Goal: Task Accomplishment & Management: Use online tool/utility

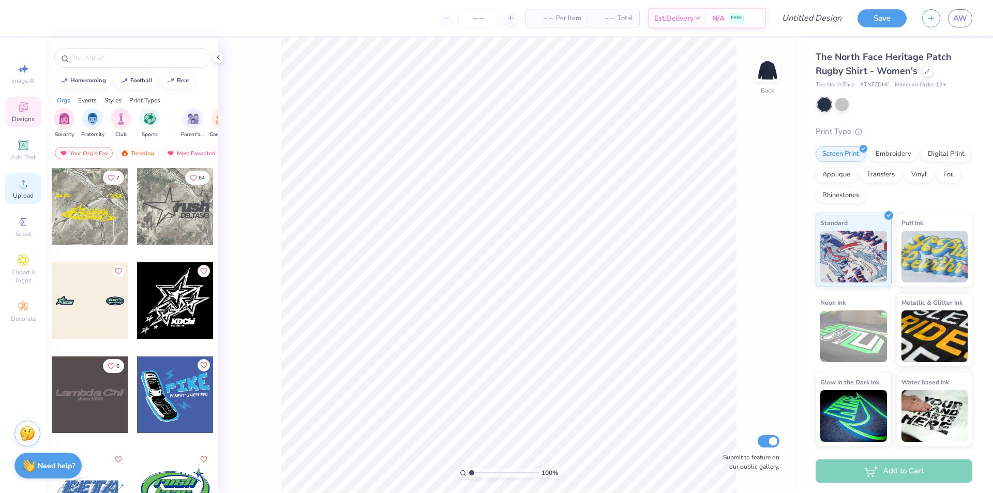
click at [26, 189] on icon at bounding box center [23, 183] width 12 height 12
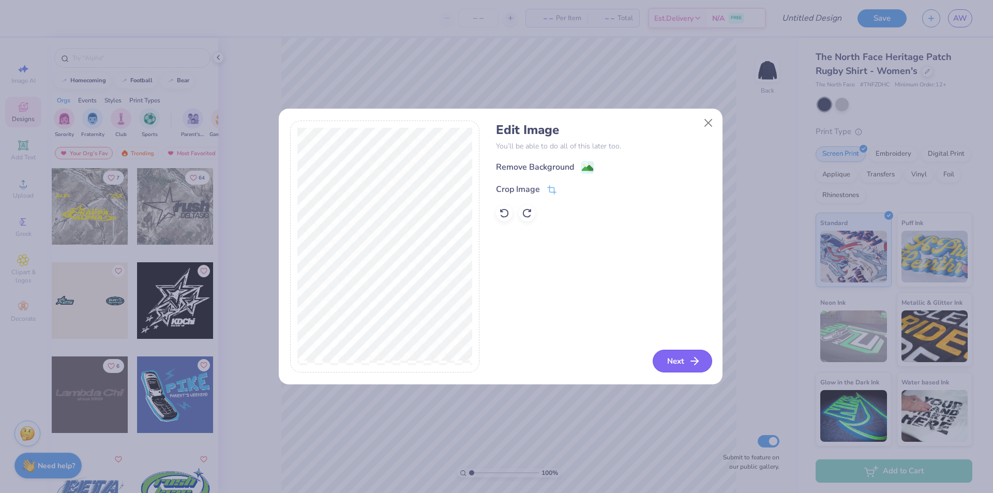
click at [678, 357] on button "Next" at bounding box center [682, 361] width 59 height 23
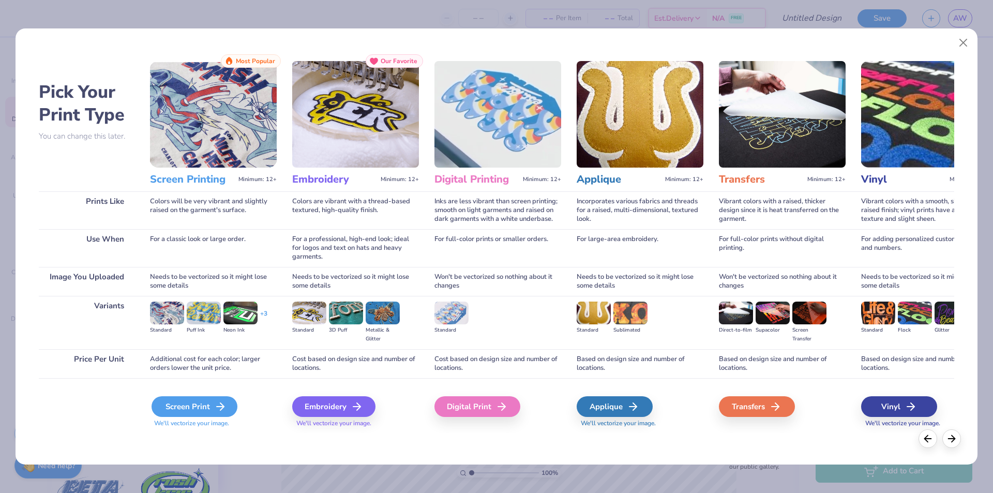
click at [216, 400] on icon at bounding box center [220, 406] width 12 height 12
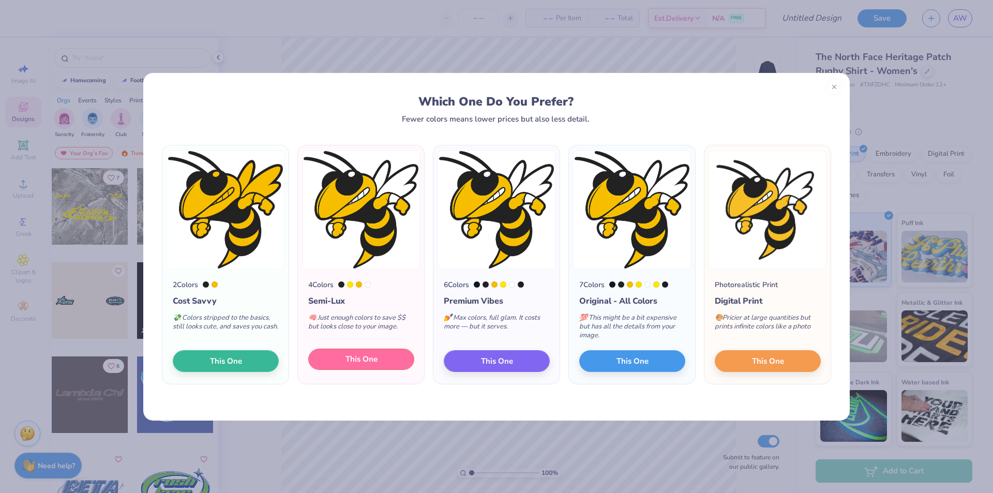
click at [366, 360] on span "This One" at bounding box center [362, 359] width 32 height 12
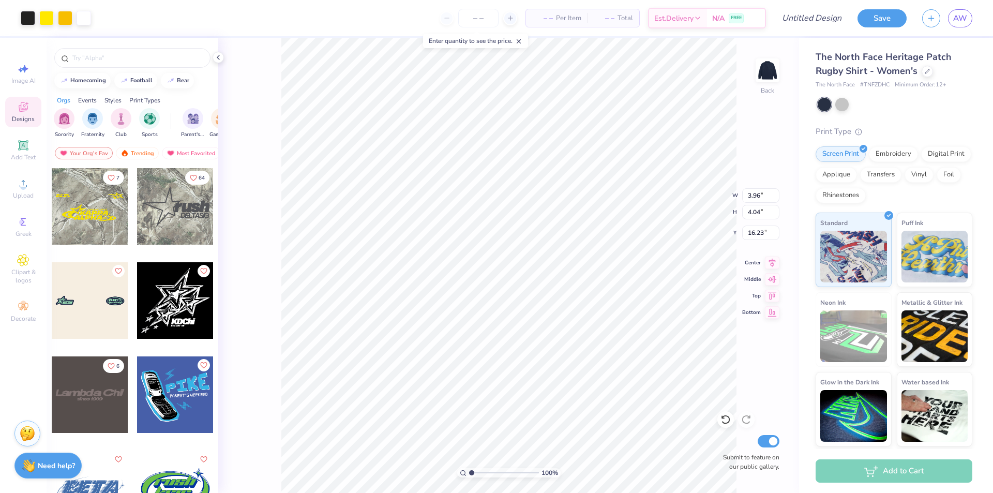
type input "3.96"
type input "4.04"
type input "0.50"
type input "2.63"
type input "2.68"
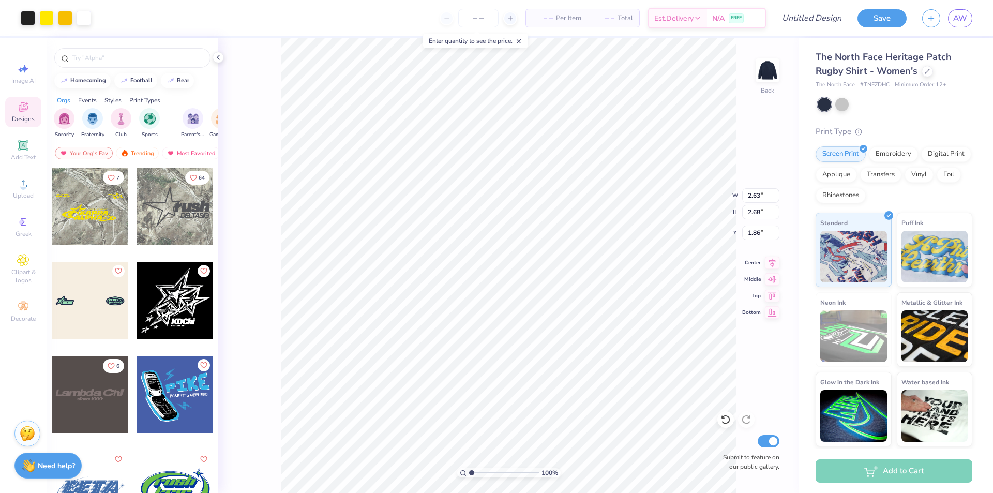
type input "1.66"
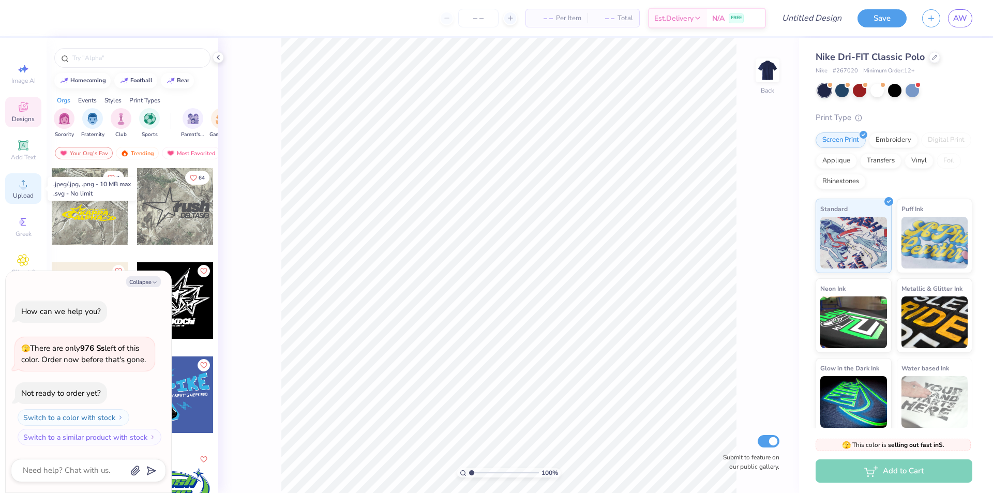
click at [28, 195] on span "Upload" at bounding box center [23, 195] width 21 height 8
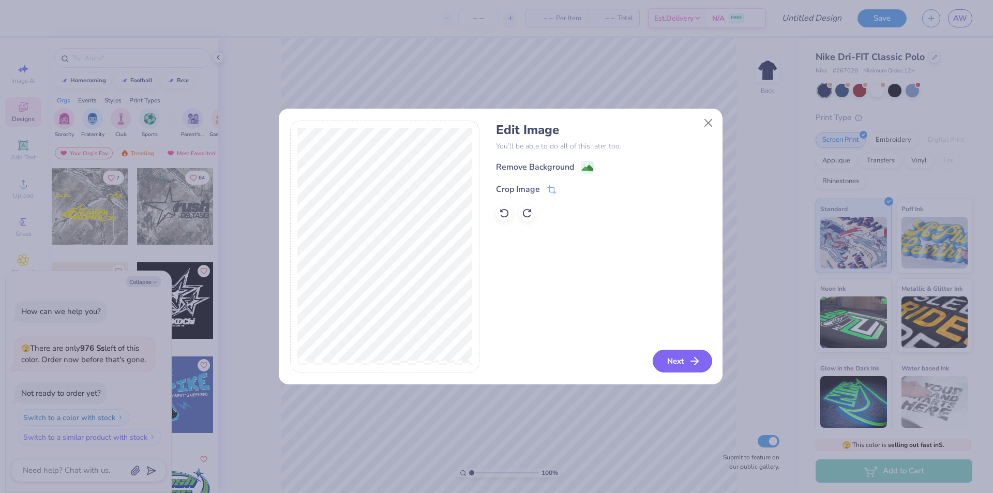
click at [679, 362] on button "Next" at bounding box center [682, 361] width 59 height 23
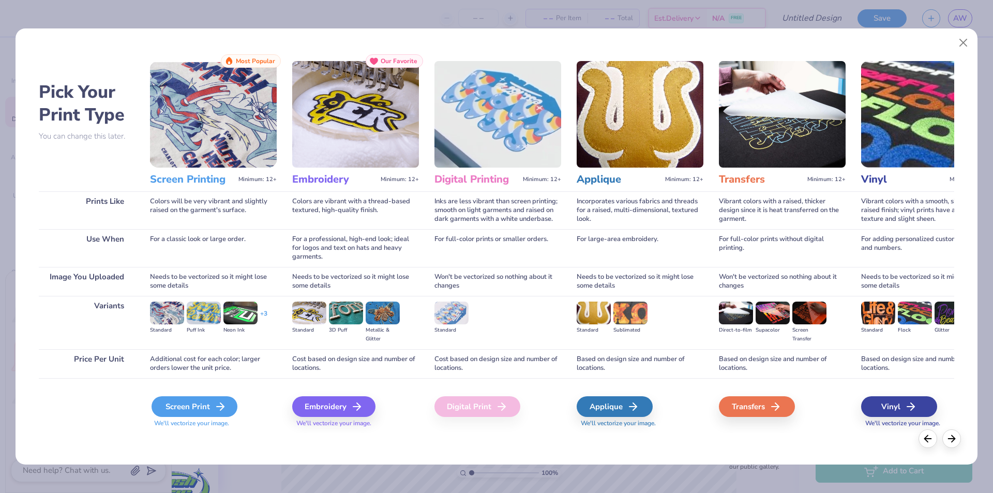
click at [190, 406] on div "Screen Print" at bounding box center [195, 406] width 86 height 21
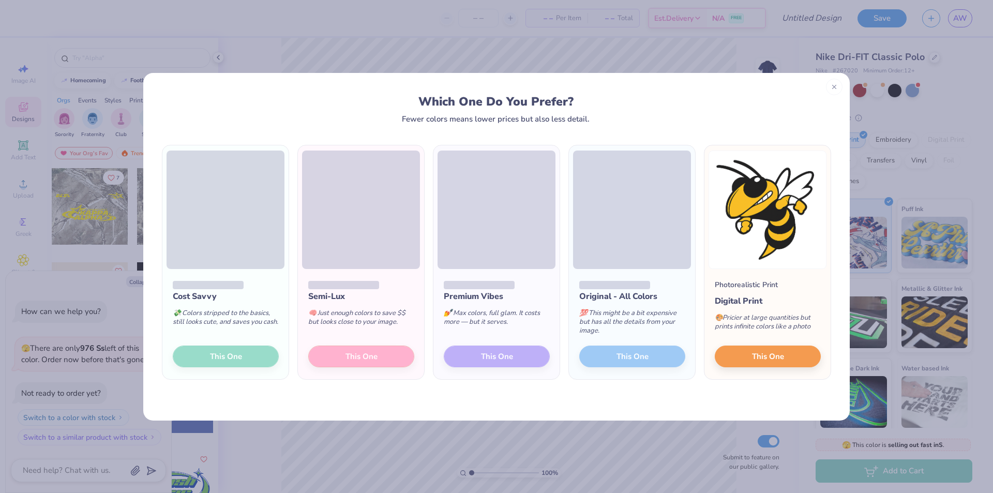
click at [375, 353] on div "Semi-Lux 🧠 Just enough colors to save $$ but looks close to your image. This One" at bounding box center [361, 324] width 126 height 111
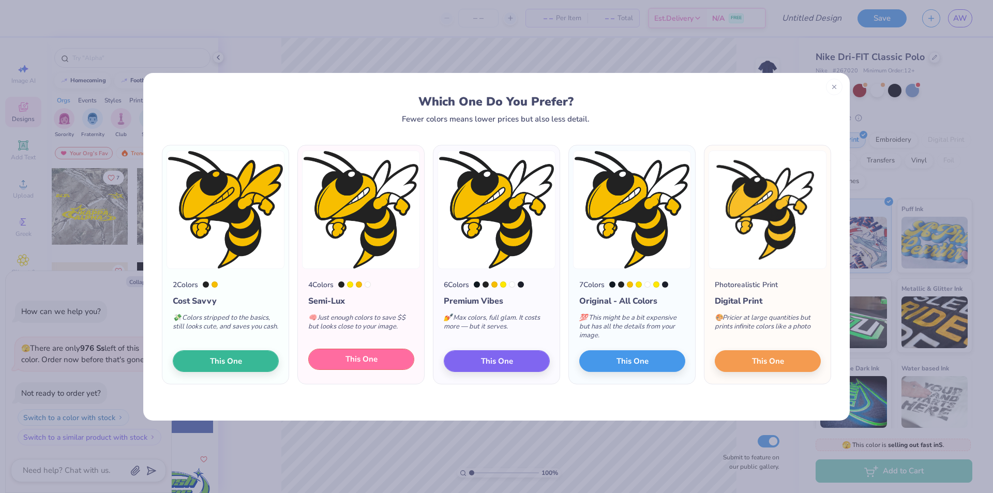
click at [378, 354] on button "This One" at bounding box center [361, 360] width 106 height 22
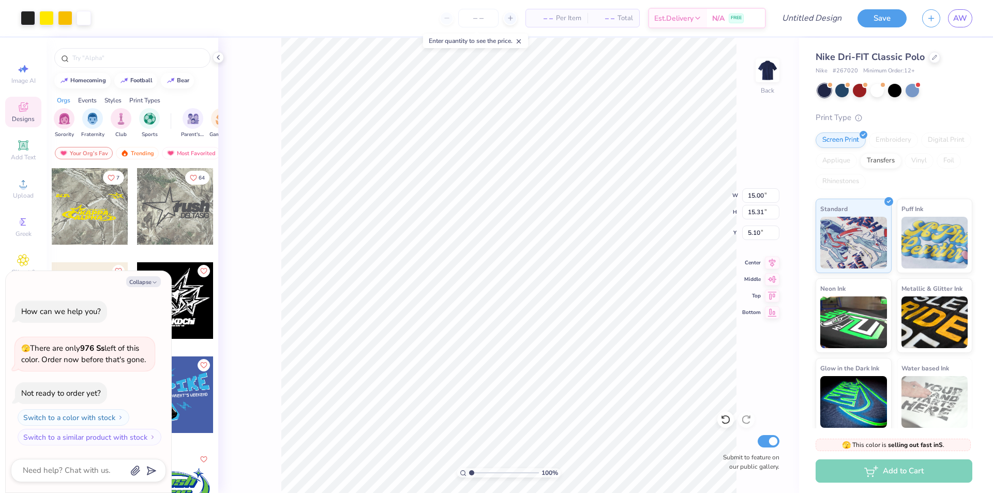
type textarea "x"
type input "3.82"
type input "3.90"
type input "16.51"
type textarea "x"
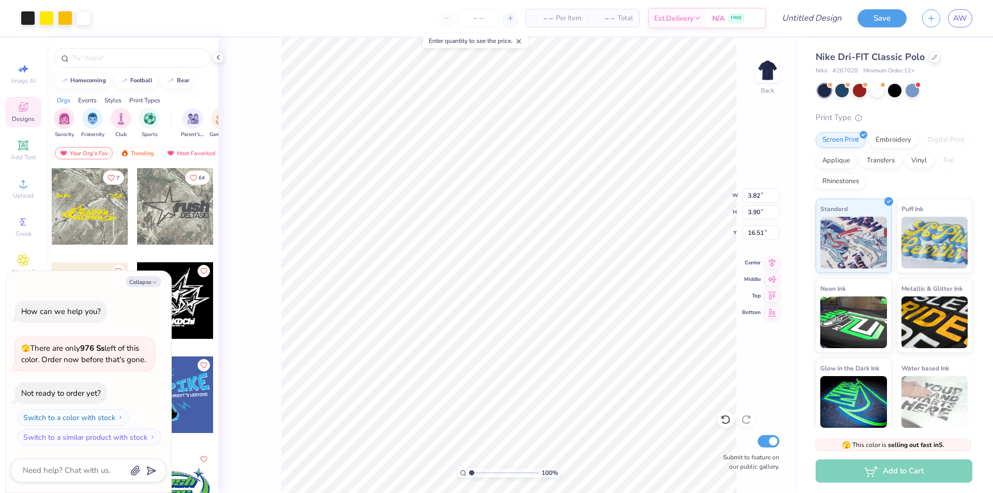
type input "0.50"
type textarea "x"
type input "2.49"
type input "2.54"
type input "1.86"
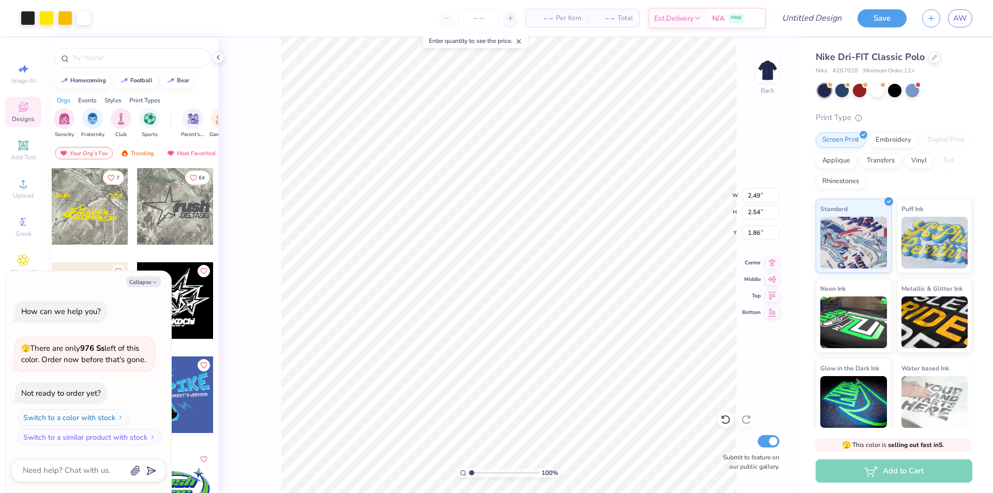
type textarea "x"
type input "1.09"
click at [12, 220] on div "Greek" at bounding box center [23, 227] width 36 height 31
type textarea "x"
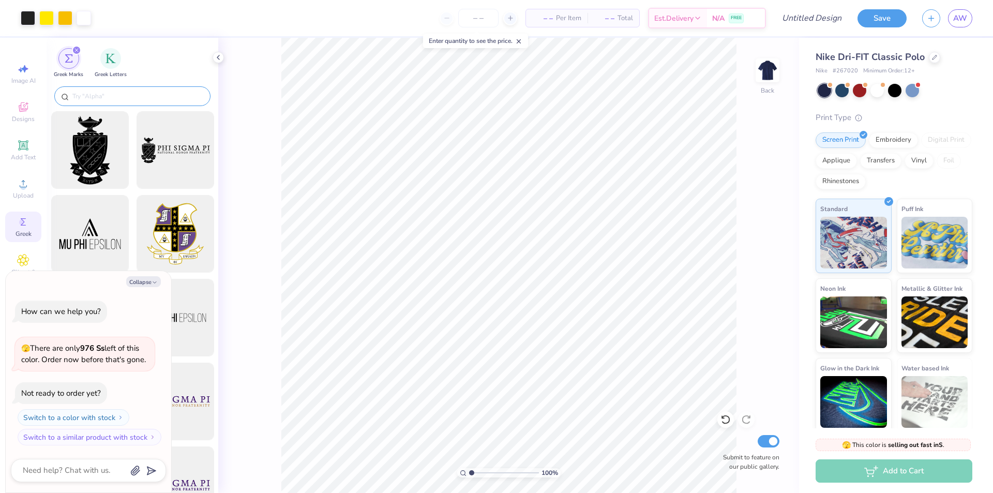
click at [110, 93] on input "text" at bounding box center [137, 96] width 132 height 10
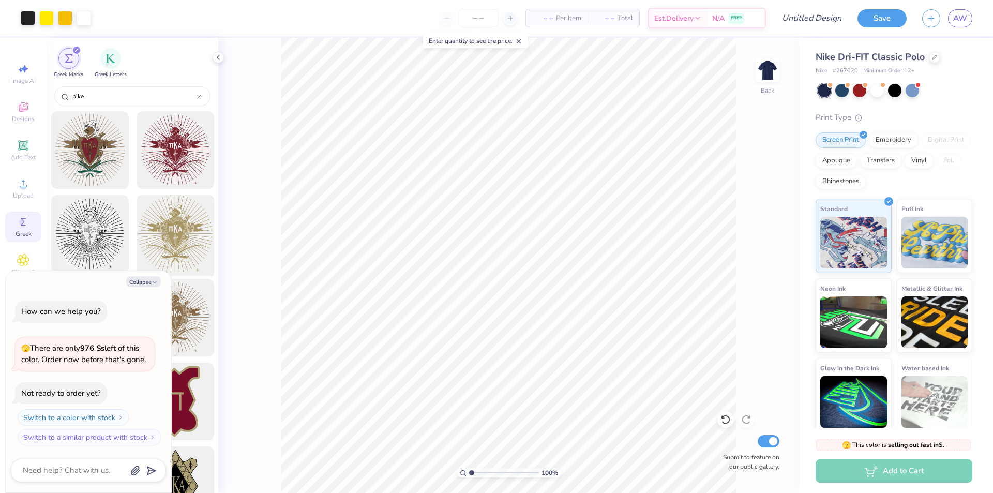
type input "pike"
click at [178, 223] on div at bounding box center [174, 233] width 85 height 85
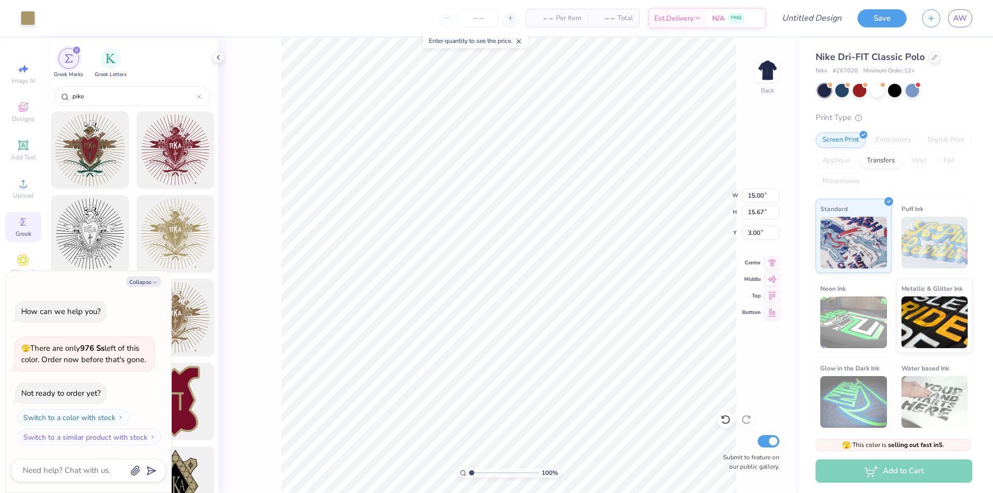
type textarea "x"
type input "6.35"
type input "6.64"
type input "12.04"
type textarea "x"
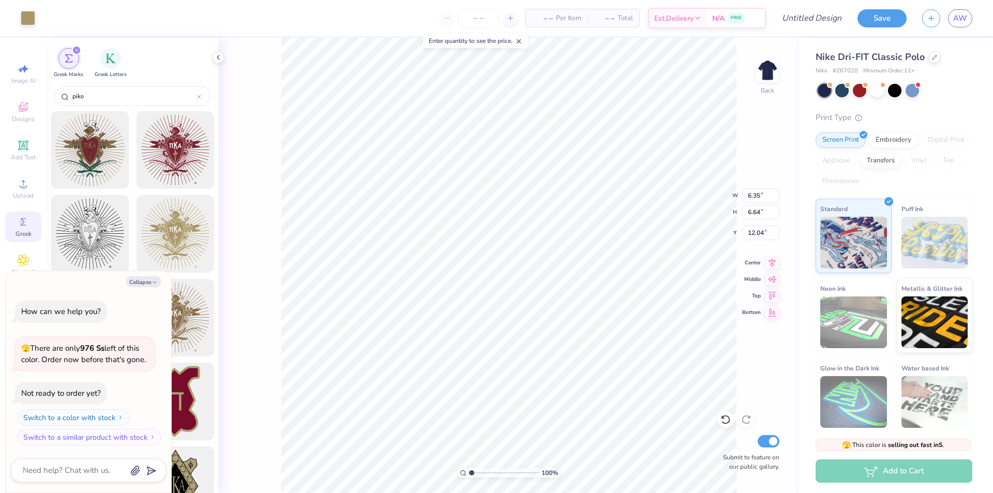
type input "2.49"
type input "2.54"
type input "1.09"
type textarea "x"
type input "1.17"
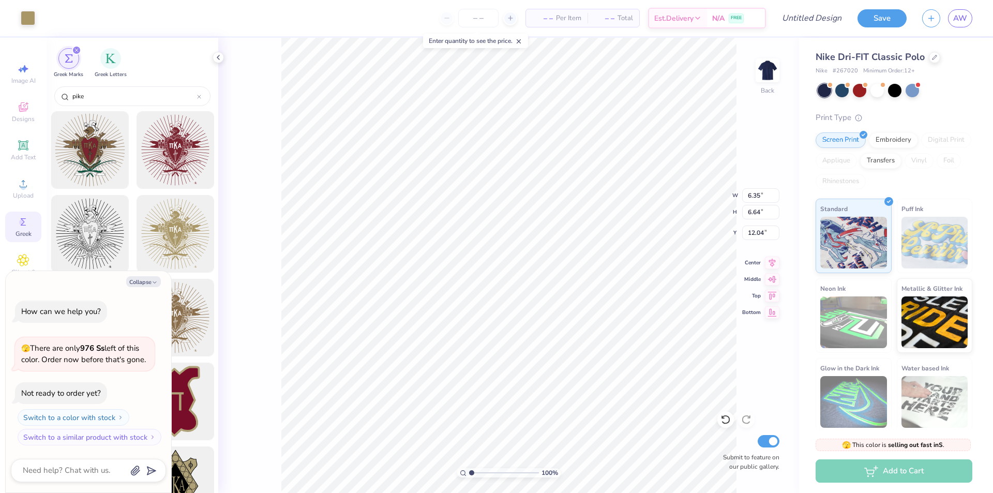
type textarea "x"
type input "3.75"
type input "3.92"
type input "14.76"
type textarea "x"
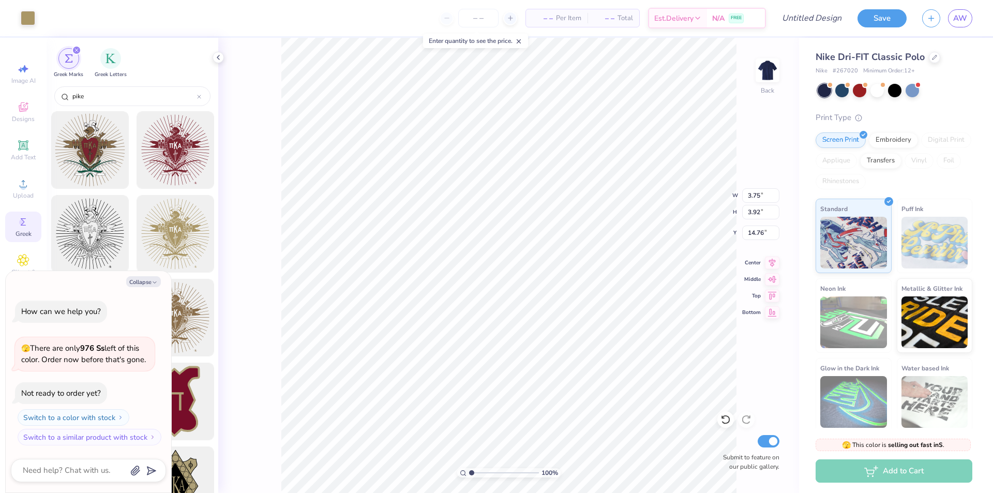
type input "1.28"
type textarea "x"
type input "1.39"
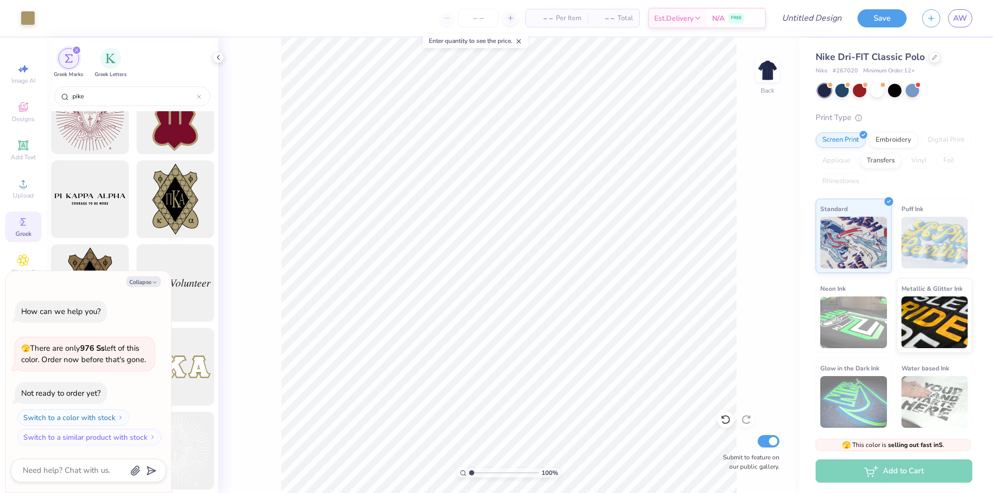
scroll to position [310, 0]
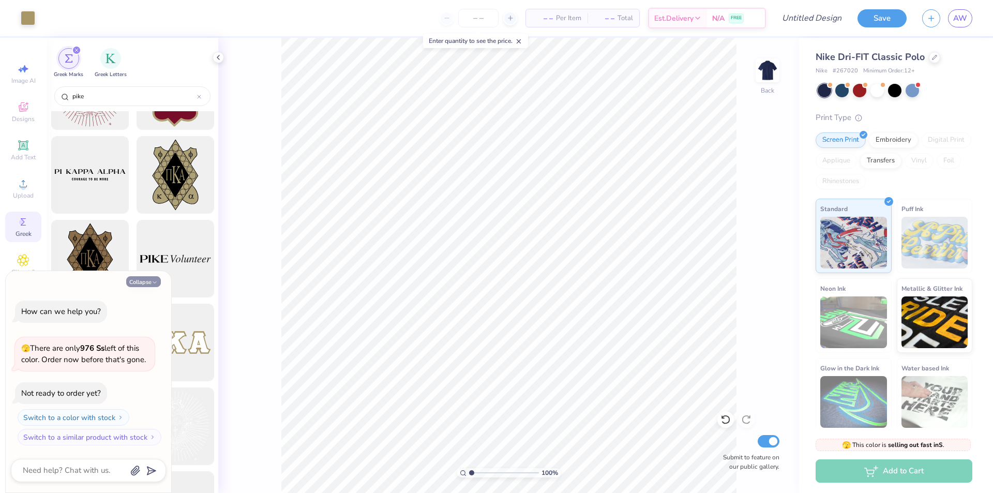
click at [147, 282] on button "Collapse" at bounding box center [143, 281] width 35 height 11
type textarea "x"
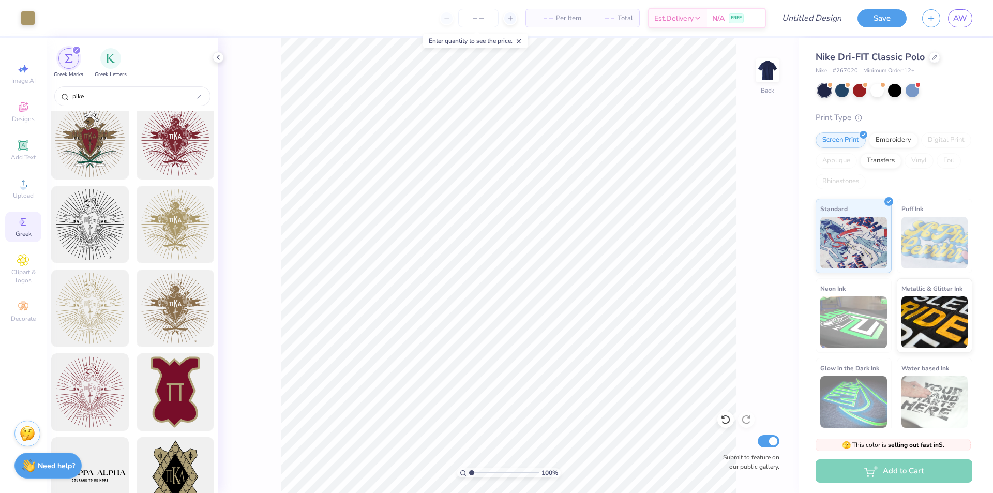
scroll to position [0, 0]
